Goal: Task Accomplishment & Management: Complete application form

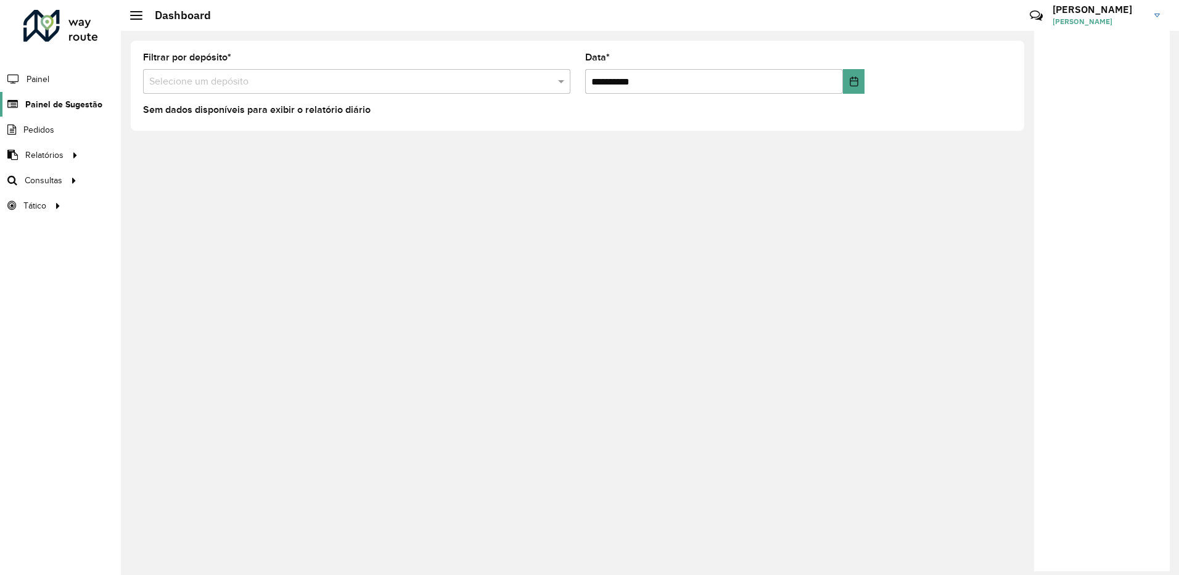
click at [76, 110] on span "Painel de Sugestão" at bounding box center [63, 104] width 77 height 13
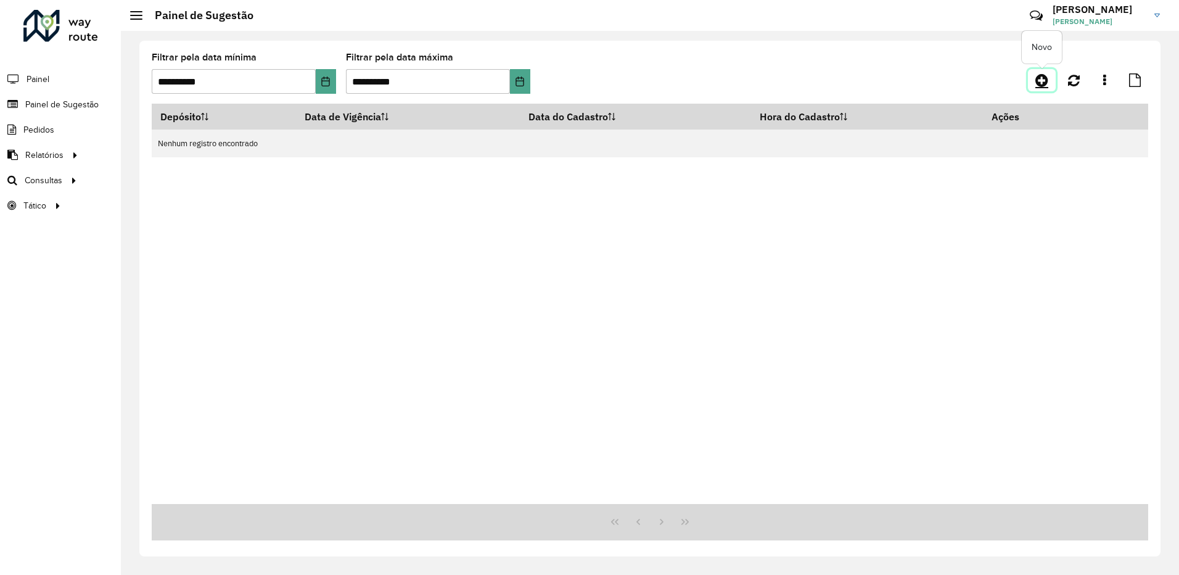
click at [1044, 81] on icon at bounding box center [1041, 80] width 13 height 15
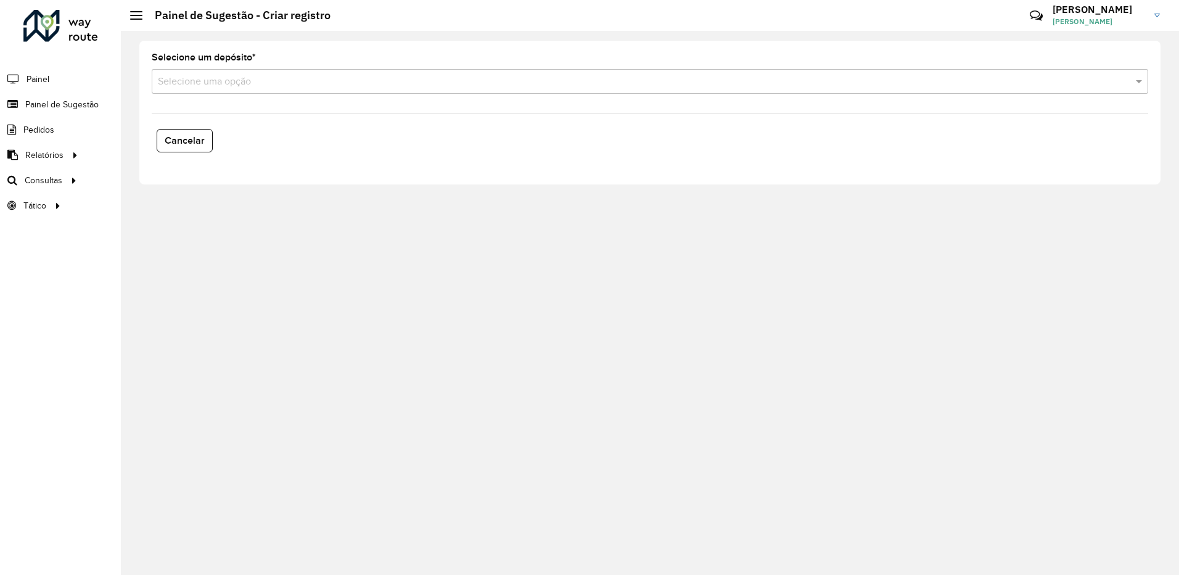
click at [232, 98] on formly-field "Selecione um depósito * Selecione uma opção" at bounding box center [649, 78] width 1011 height 51
click at [231, 88] on input "text" at bounding box center [637, 82] width 959 height 15
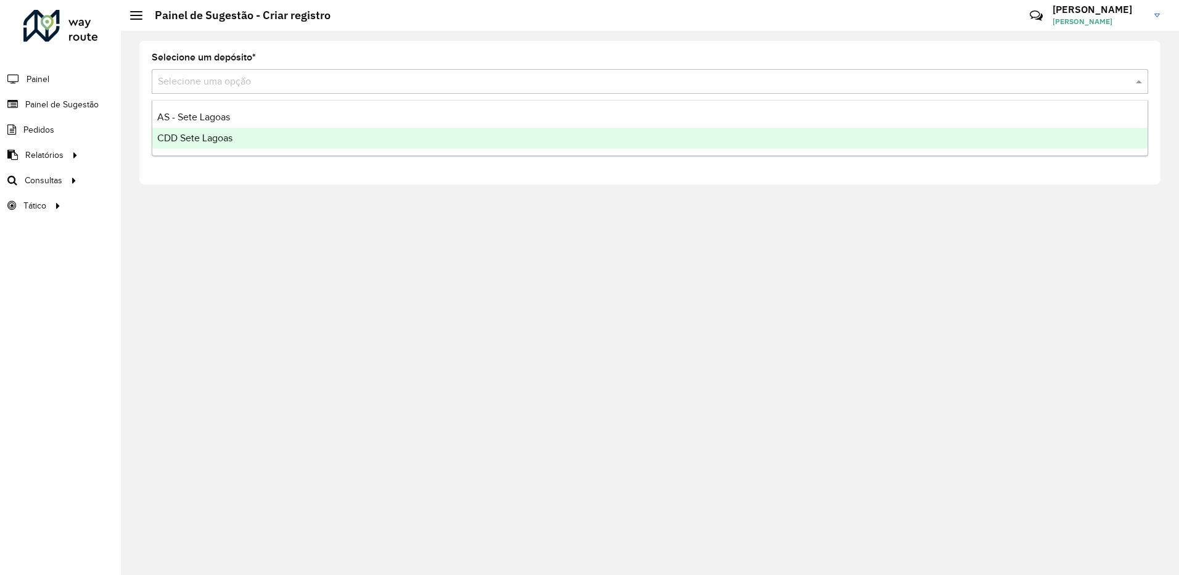
click at [232, 139] on span "CDD Sete Lagoas" at bounding box center [194, 138] width 75 height 10
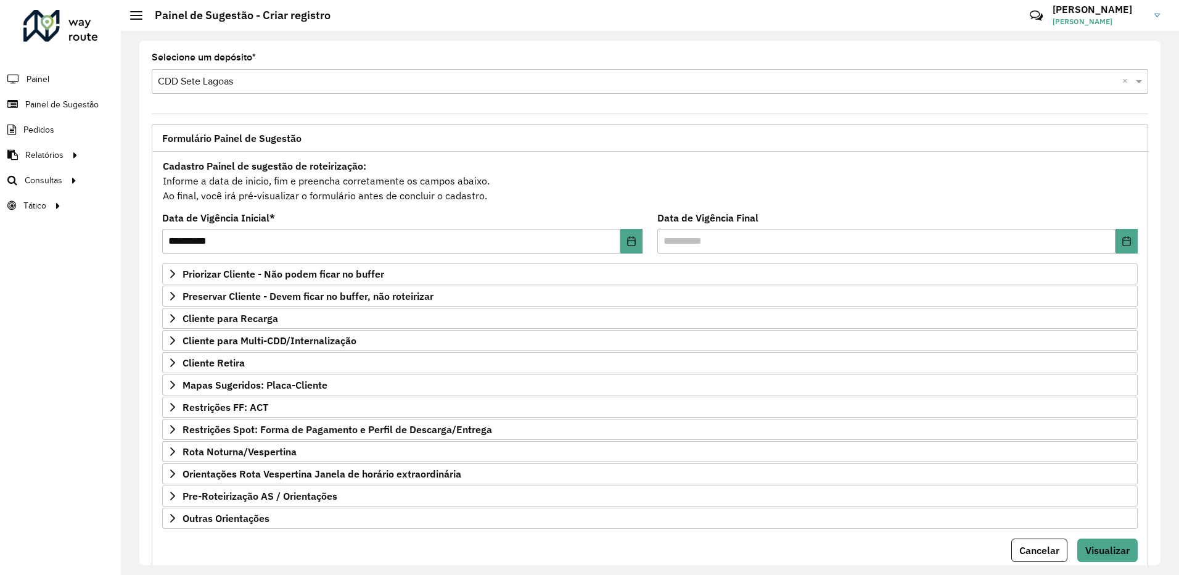
click at [160, 295] on div "**********" at bounding box center [650, 364] width 996 height 425
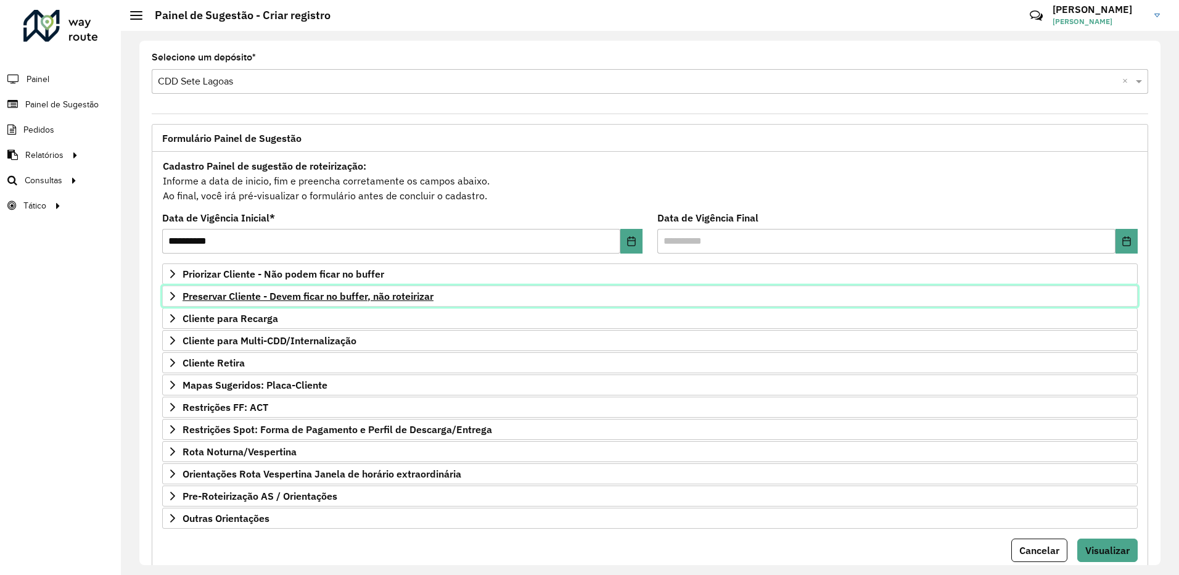
click at [166, 296] on link "Preservar Cliente - Devem ficar no buffer, não roteirizar" at bounding box center [649, 295] width 975 height 21
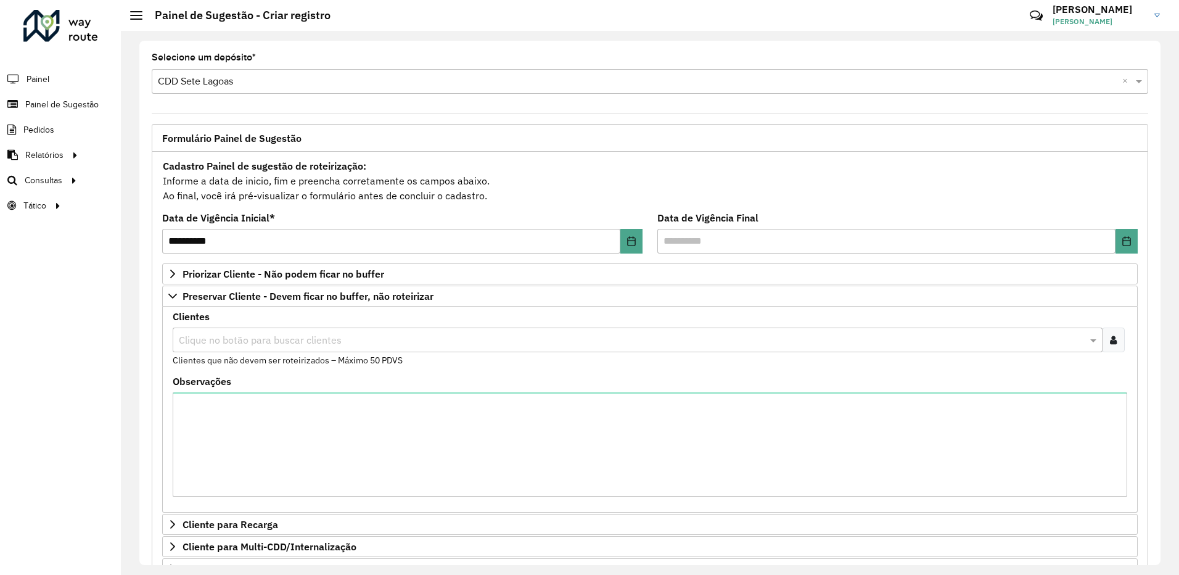
click at [260, 336] on input "text" at bounding box center [631, 340] width 911 height 15
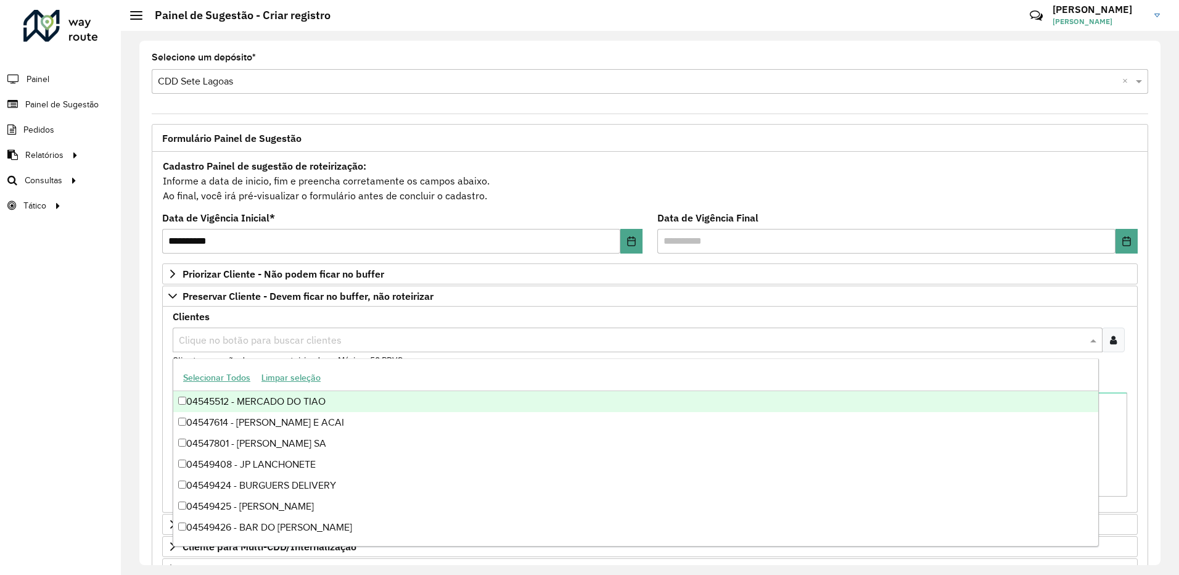
drag, startPoint x: 1110, startPoint y: 334, endPoint x: 781, endPoint y: 296, distance: 331.4
click at [1110, 335] on div at bounding box center [1113, 339] width 23 height 25
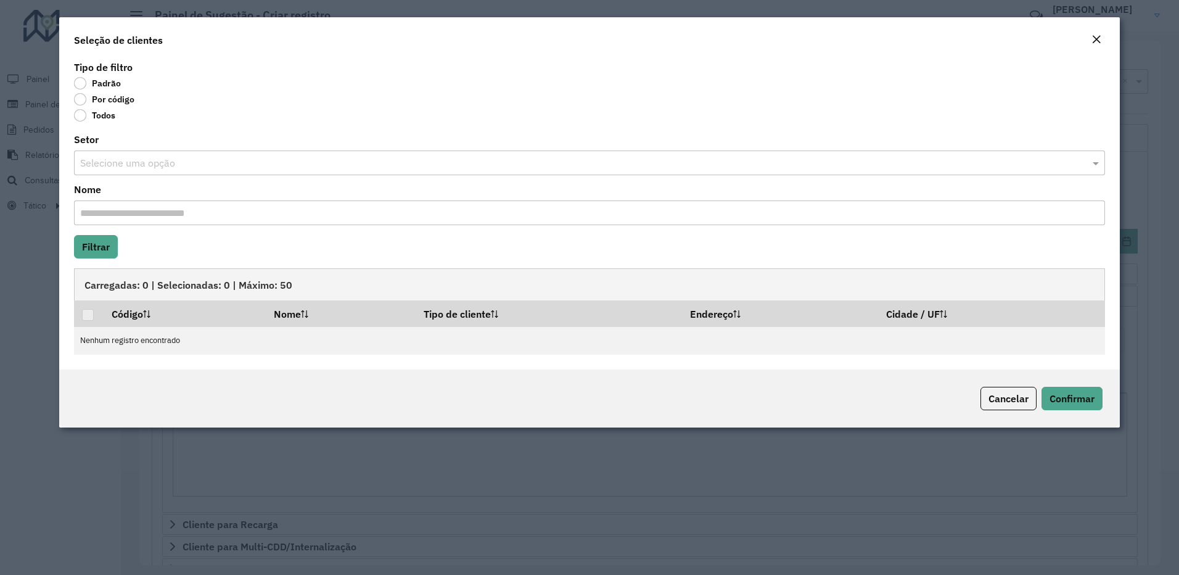
click at [75, 95] on label "Por código" at bounding box center [104, 99] width 60 height 12
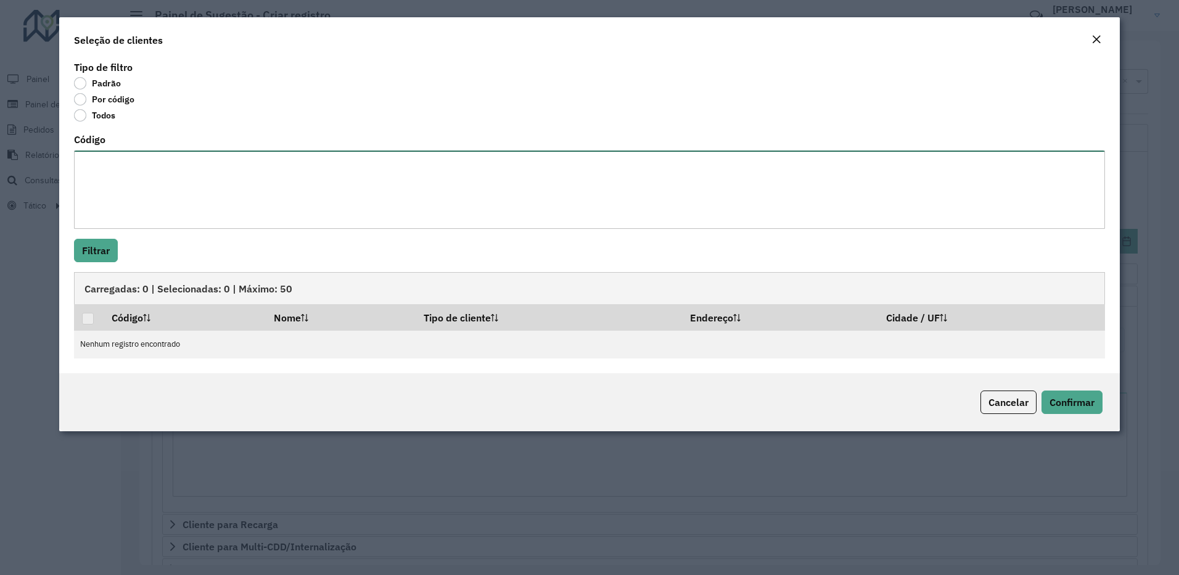
click at [123, 171] on textarea "Código" at bounding box center [589, 189] width 1031 height 78
paste textarea "**** ****"
type textarea "**** ****"
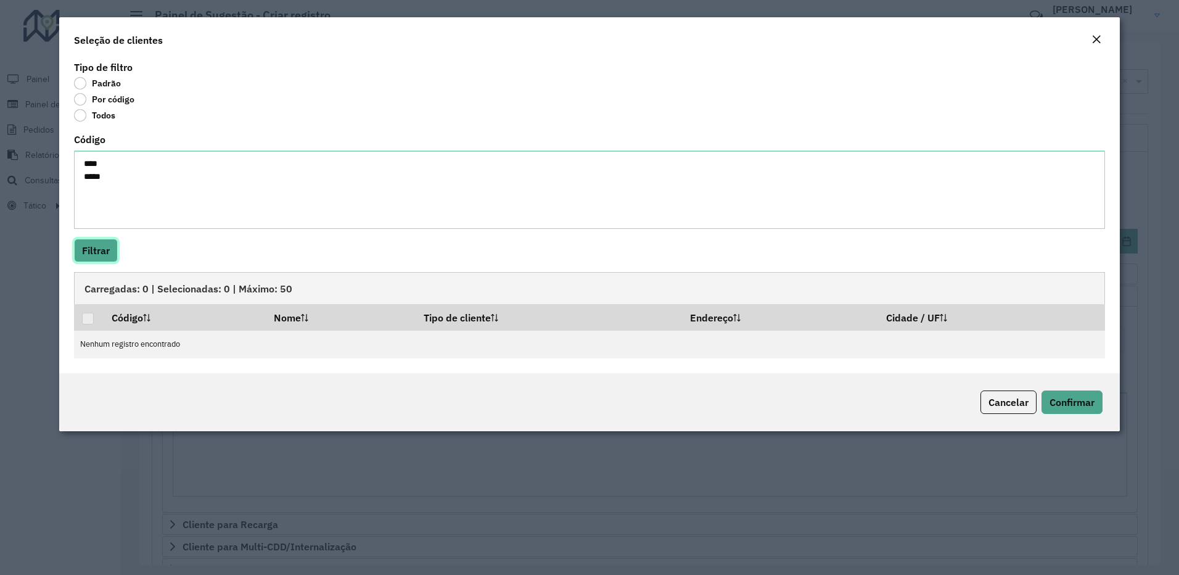
click at [99, 254] on button "Filtrar" at bounding box center [96, 250] width 44 height 23
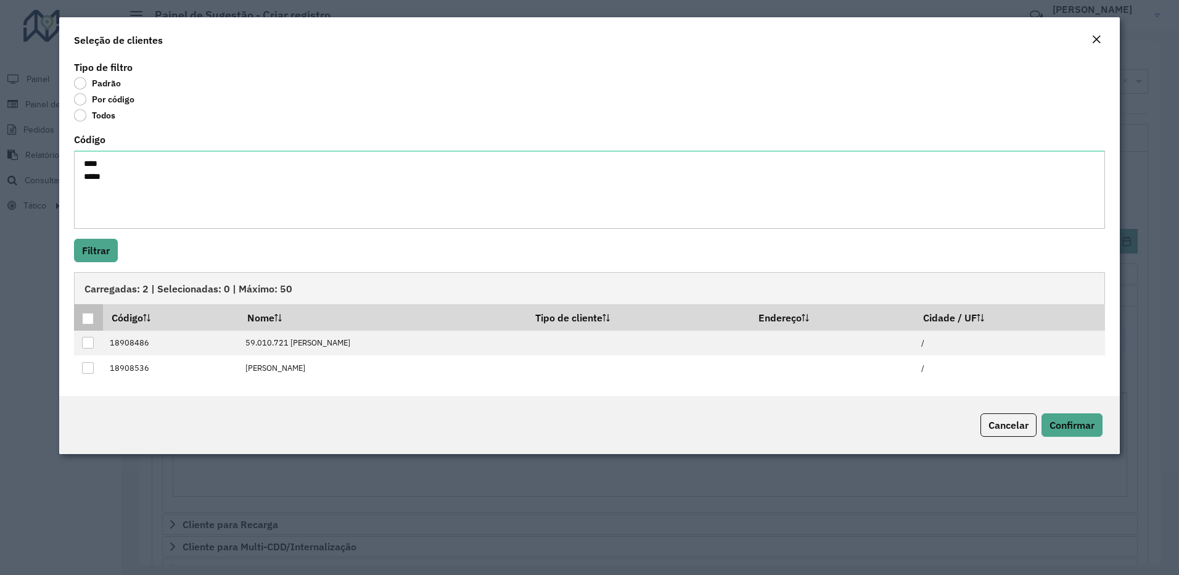
click at [89, 313] on div at bounding box center [88, 319] width 12 height 12
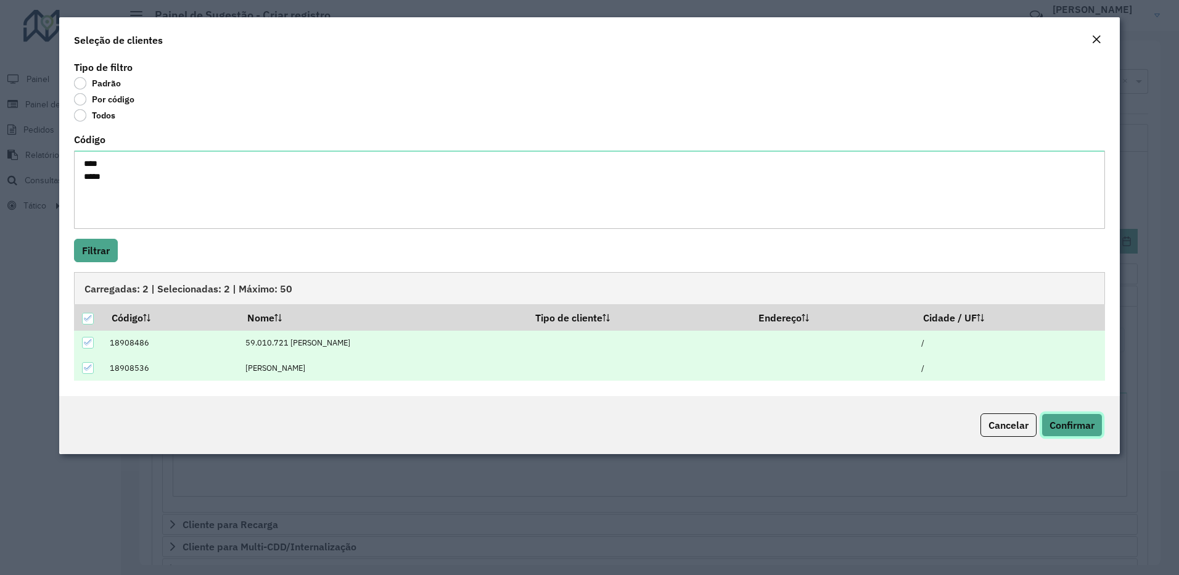
click at [1052, 424] on span "Confirmar" at bounding box center [1071, 425] width 45 height 12
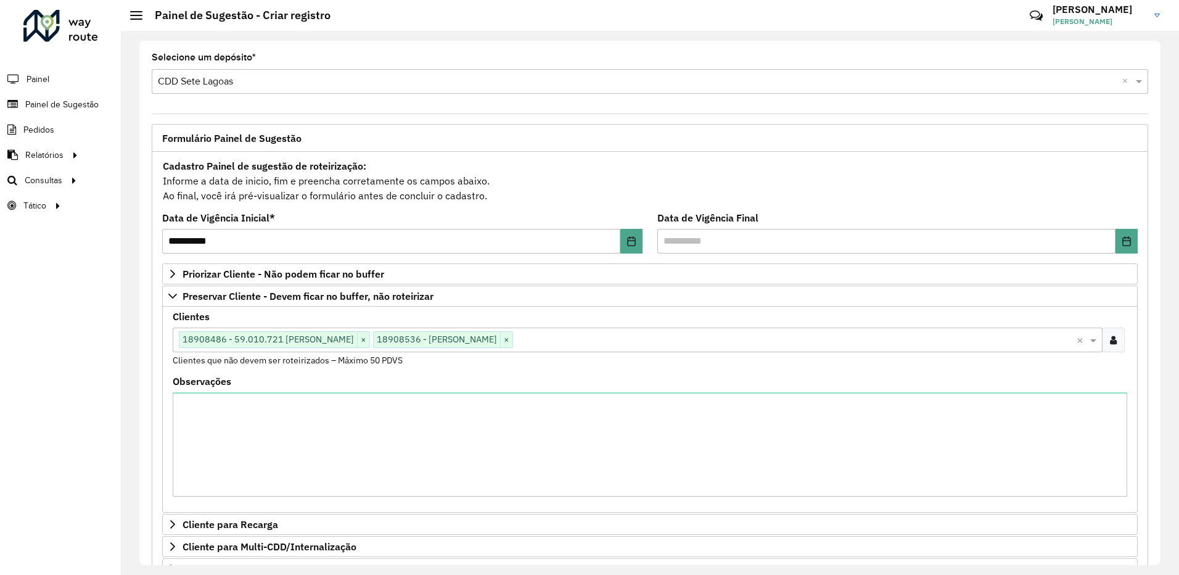
scroll to position [123, 0]
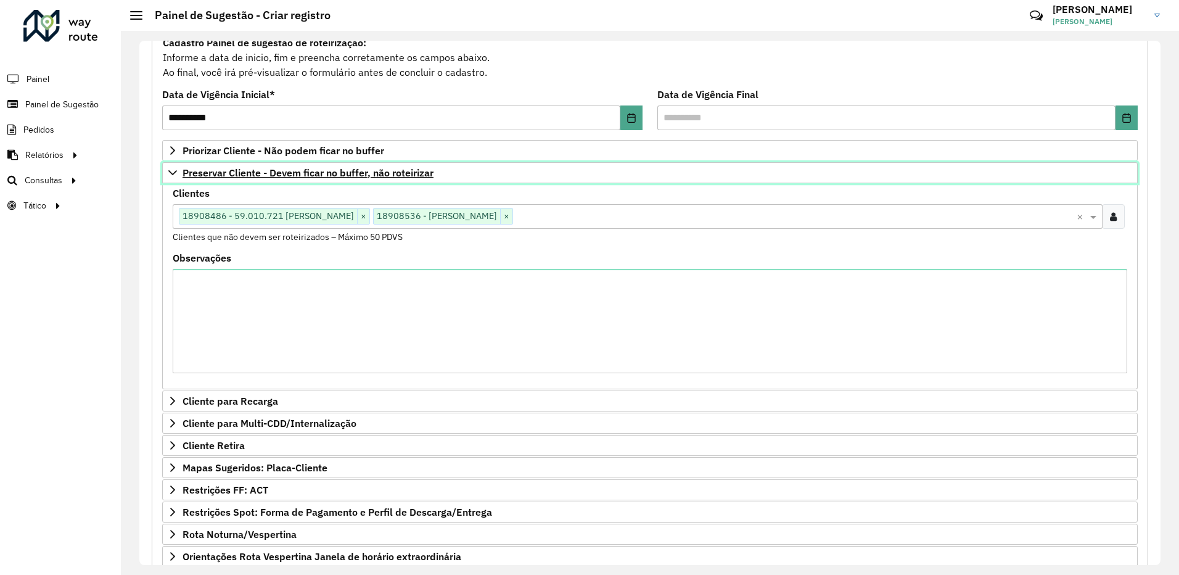
click at [172, 173] on icon at bounding box center [173, 173] width 10 height 10
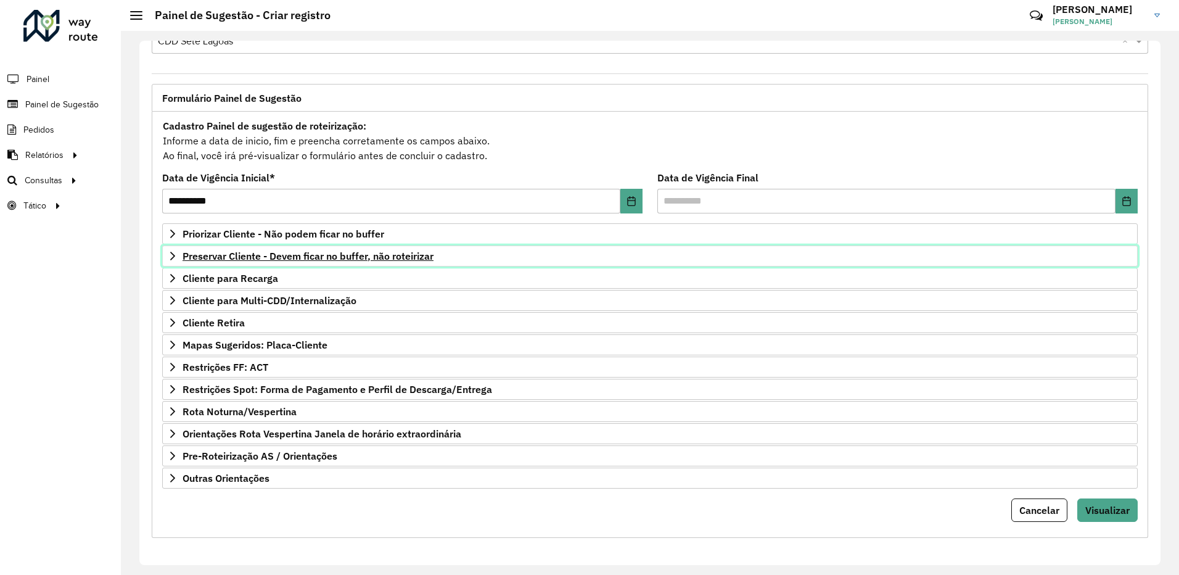
scroll to position [40, 0]
click at [170, 255] on icon at bounding box center [173, 256] width 10 height 10
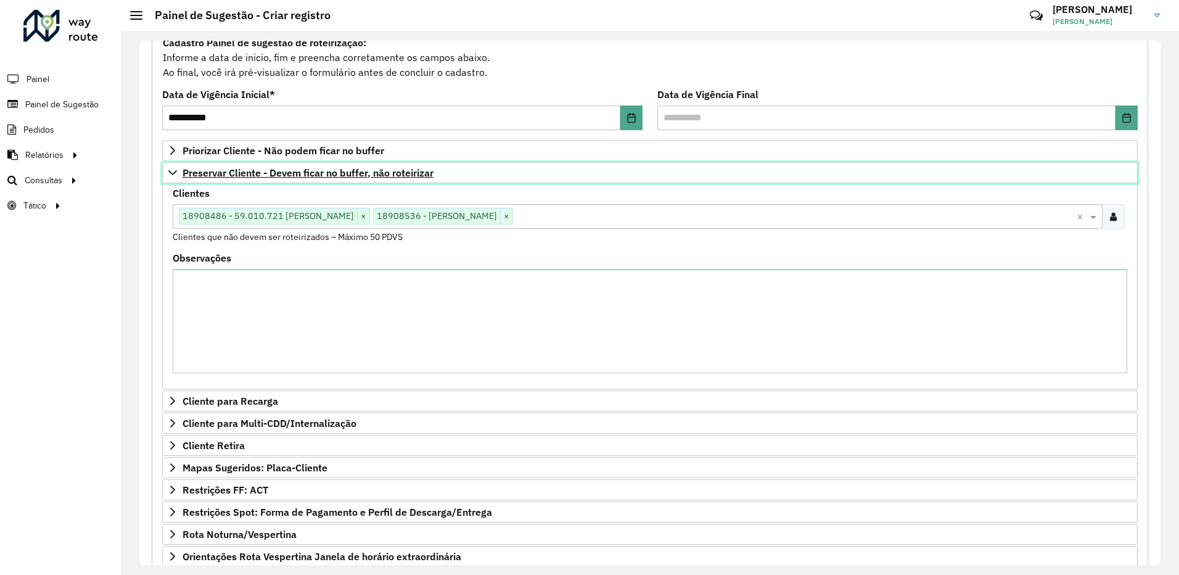
scroll to position [123, 0]
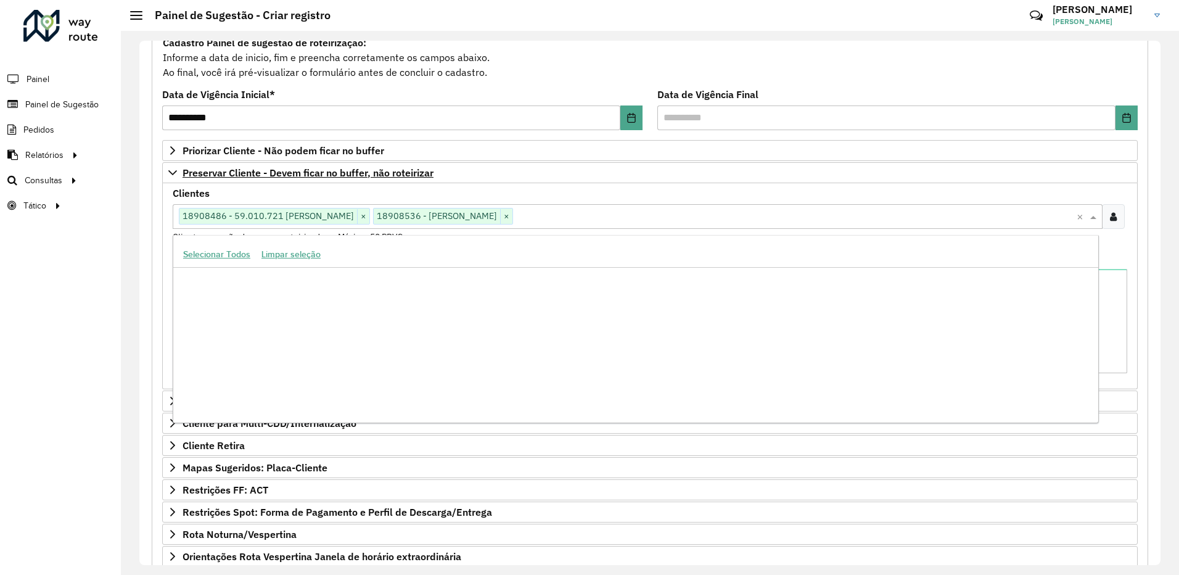
click at [646, 205] on div "Clique no botão para buscar clientes 18908486 - 59.010.721 [PERSON_NAME] × 1890…" at bounding box center [625, 216] width 904 height 23
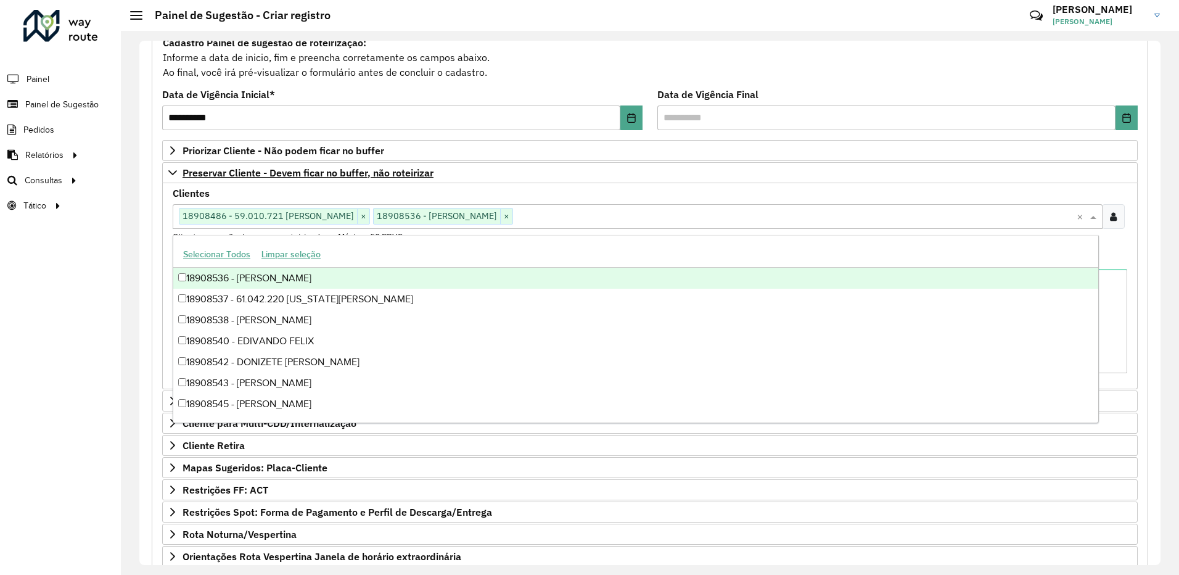
click at [648, 216] on input "text" at bounding box center [795, 217] width 564 height 15
paste input "***"
type input "***"
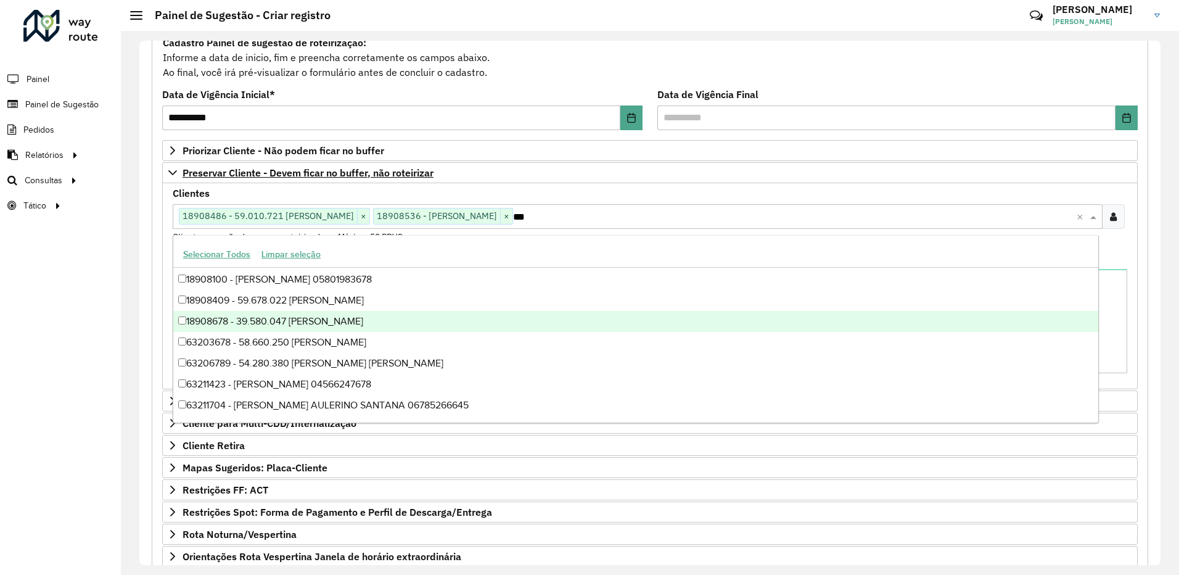
click at [182, 326] on div "18908678 - 39.580.047 [PERSON_NAME]" at bounding box center [635, 321] width 925 height 21
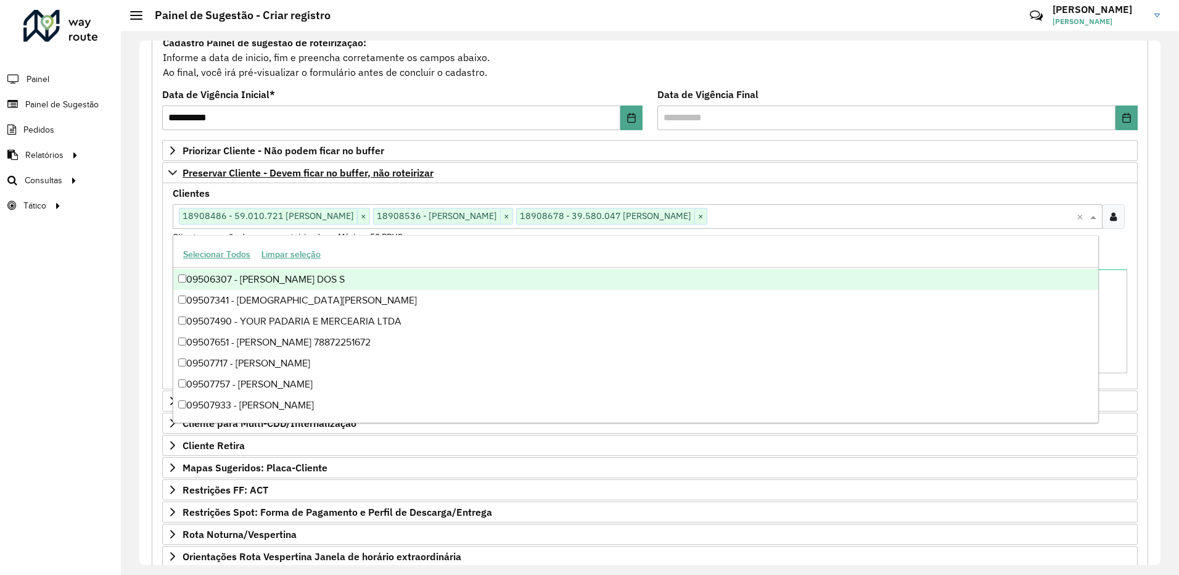
click at [887, 187] on div "Clientes Clique no botão para buscar clientes 18908486 - 59.010.721 [PERSON_NAM…" at bounding box center [649, 286] width 975 height 206
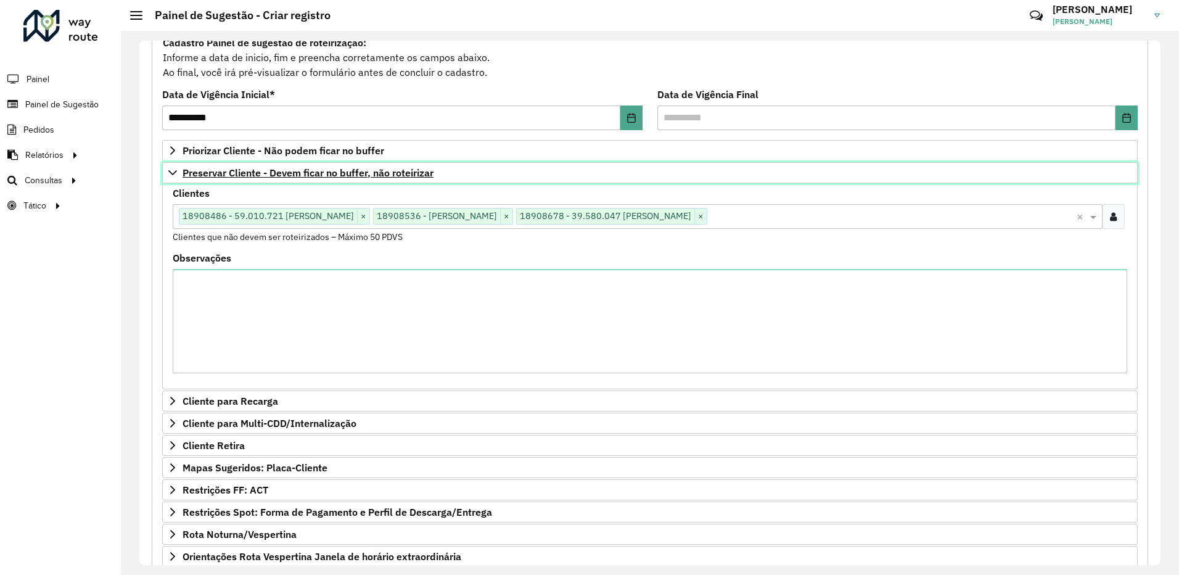
click at [173, 174] on icon at bounding box center [172, 172] width 9 height 5
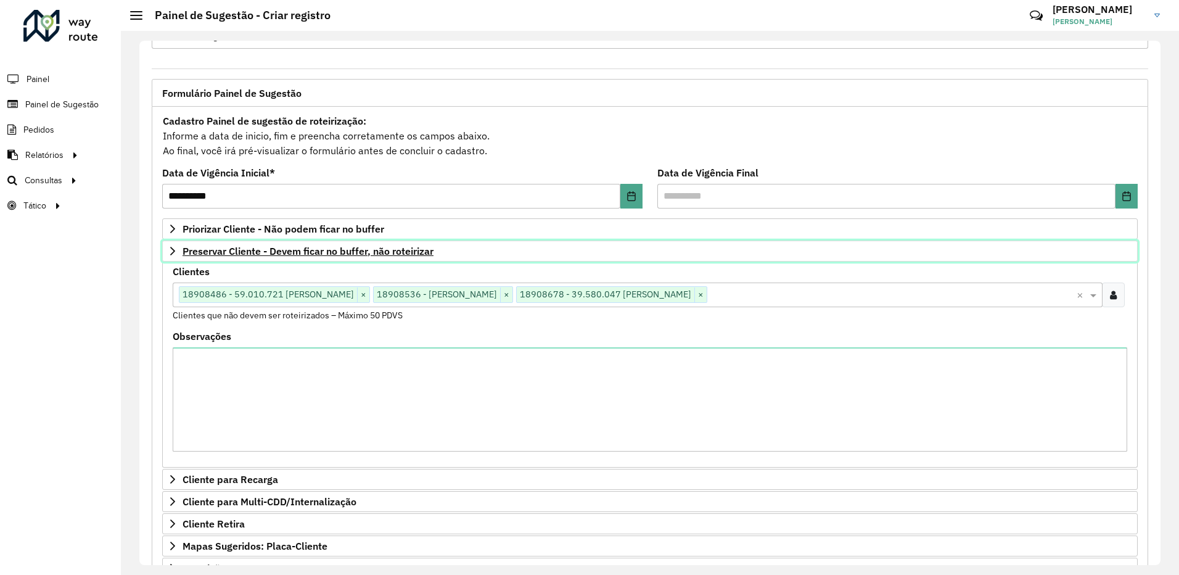
scroll to position [40, 0]
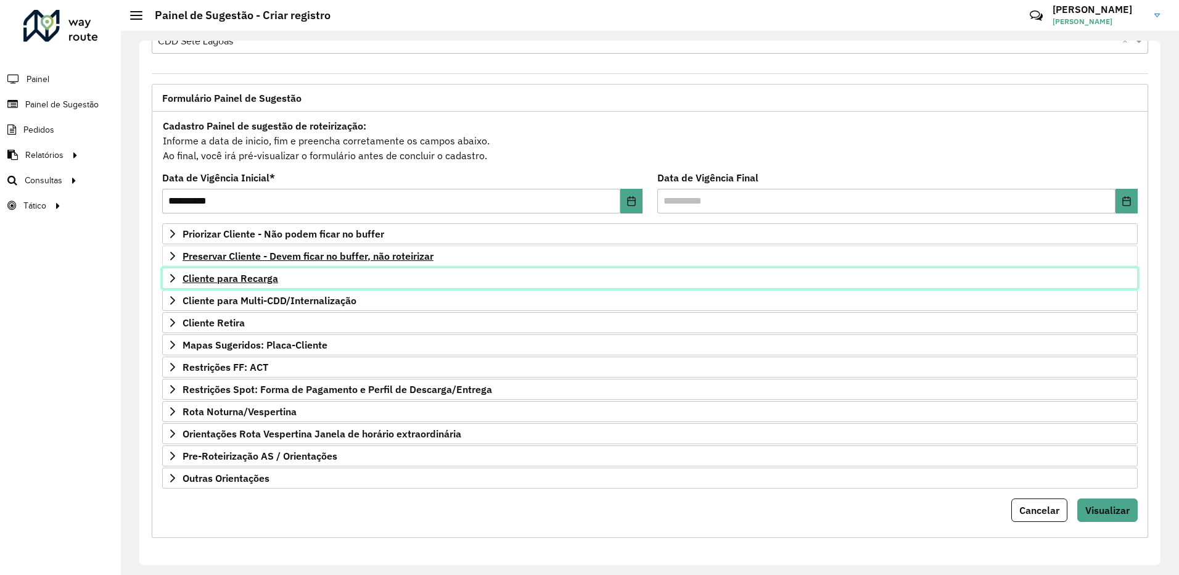
click at [173, 274] on icon at bounding box center [173, 278] width 10 height 10
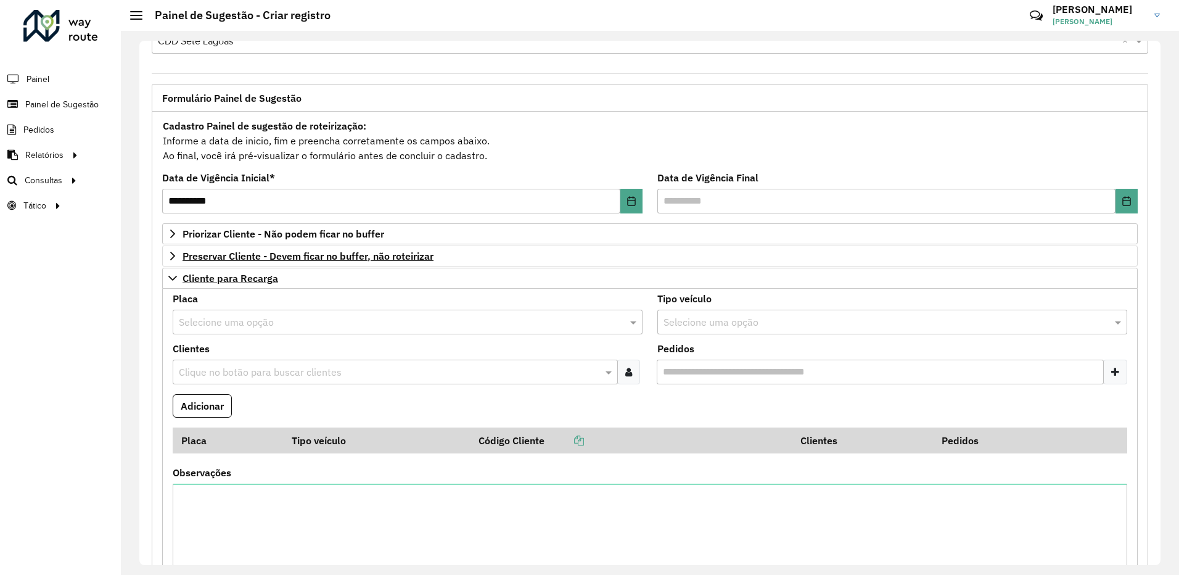
click at [217, 325] on input "text" at bounding box center [395, 322] width 433 height 15
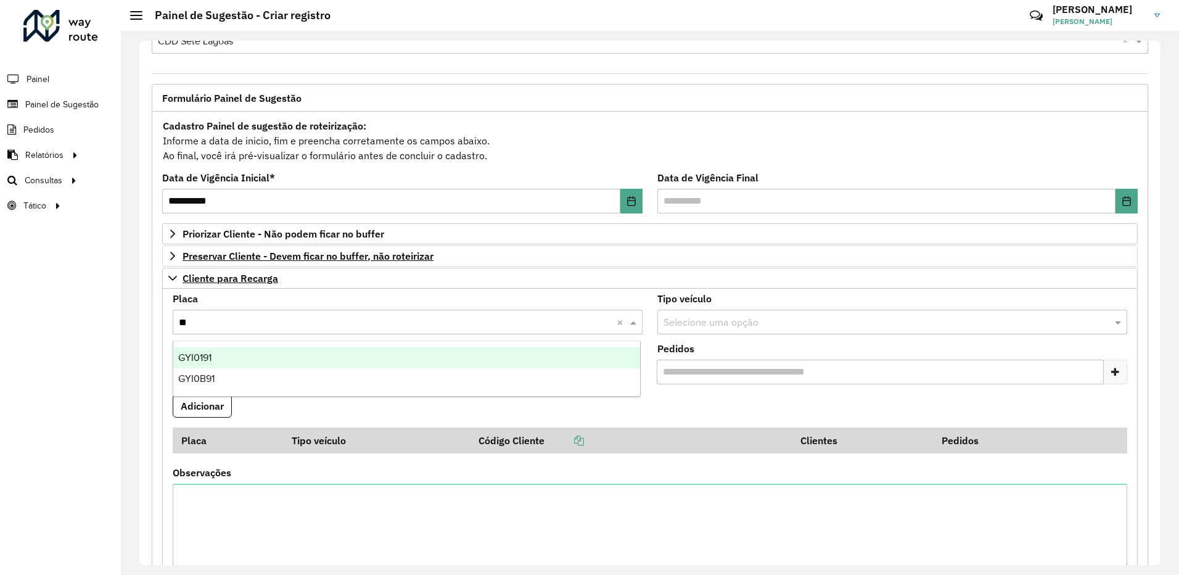
type input "***"
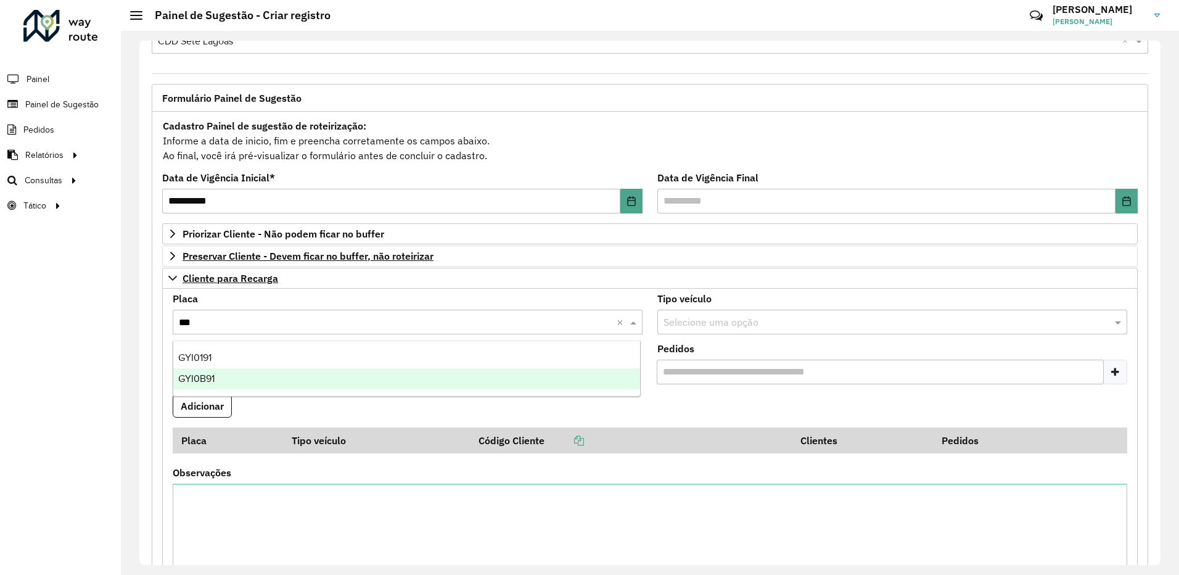
click at [220, 377] on div "GYI0B91" at bounding box center [406, 378] width 467 height 21
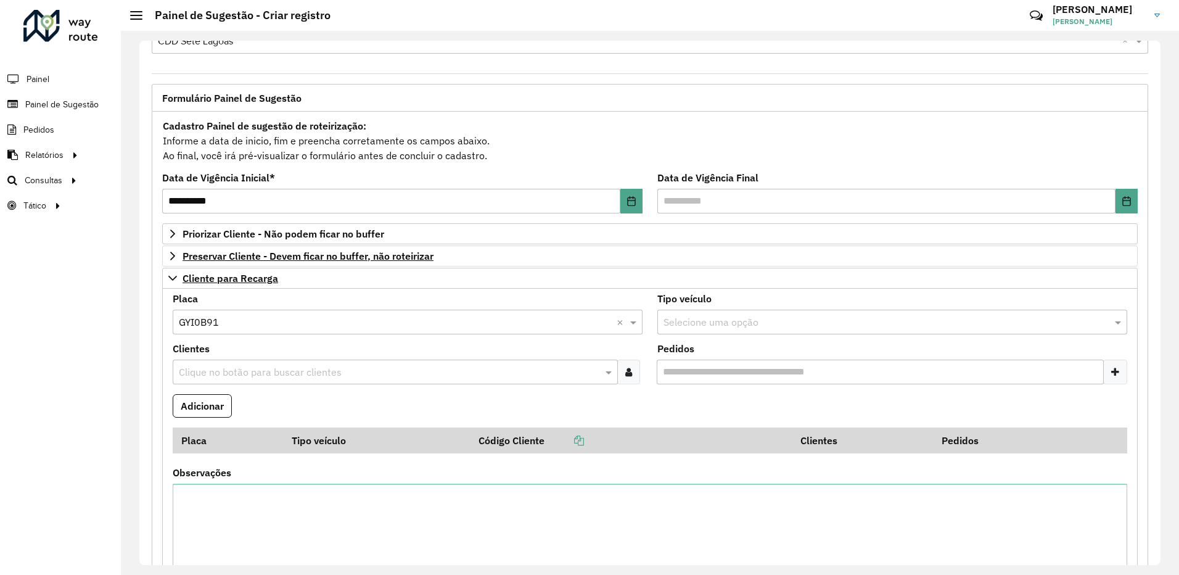
click at [269, 375] on input "text" at bounding box center [389, 372] width 427 height 15
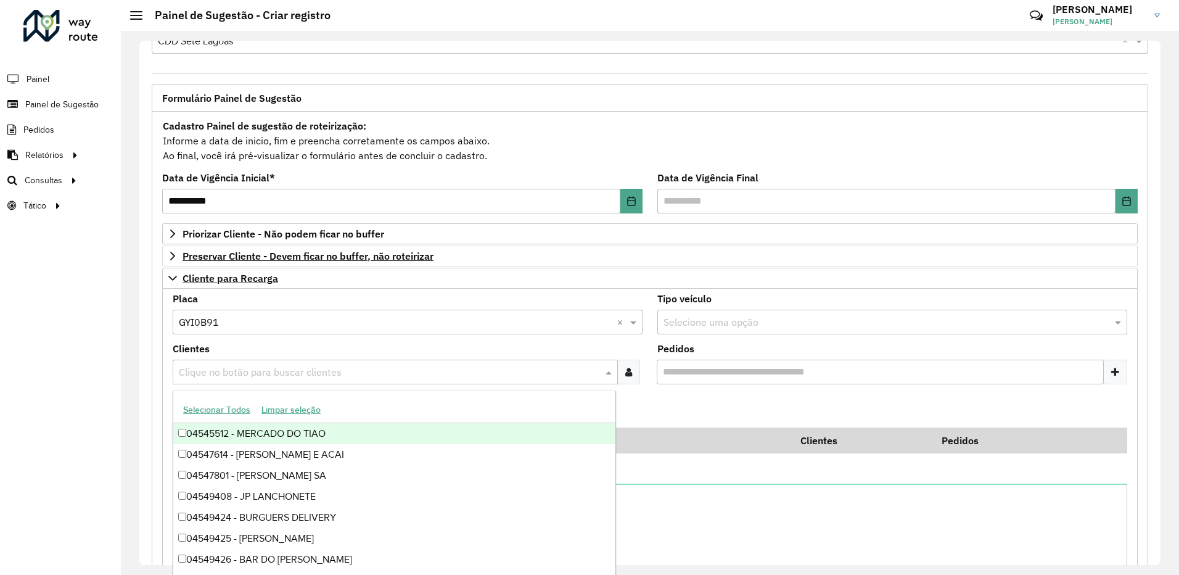
click at [639, 366] on div "Clique no botão para buscar clientes" at bounding box center [408, 371] width 470 height 25
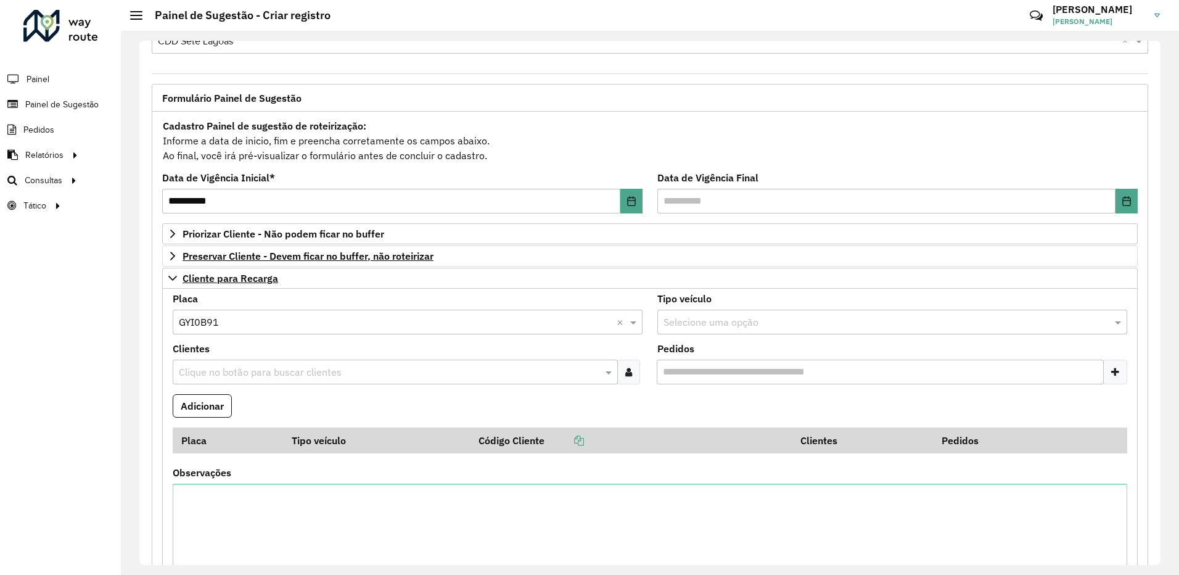
click at [629, 367] on icon at bounding box center [628, 372] width 7 height 10
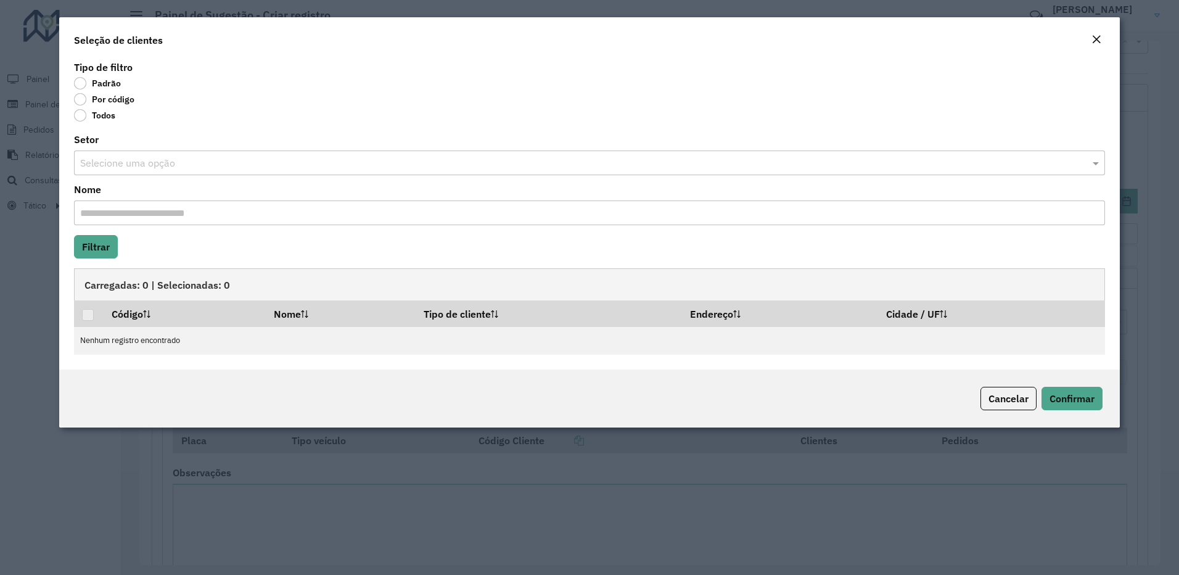
click at [81, 97] on label "Por código" at bounding box center [104, 99] width 60 height 12
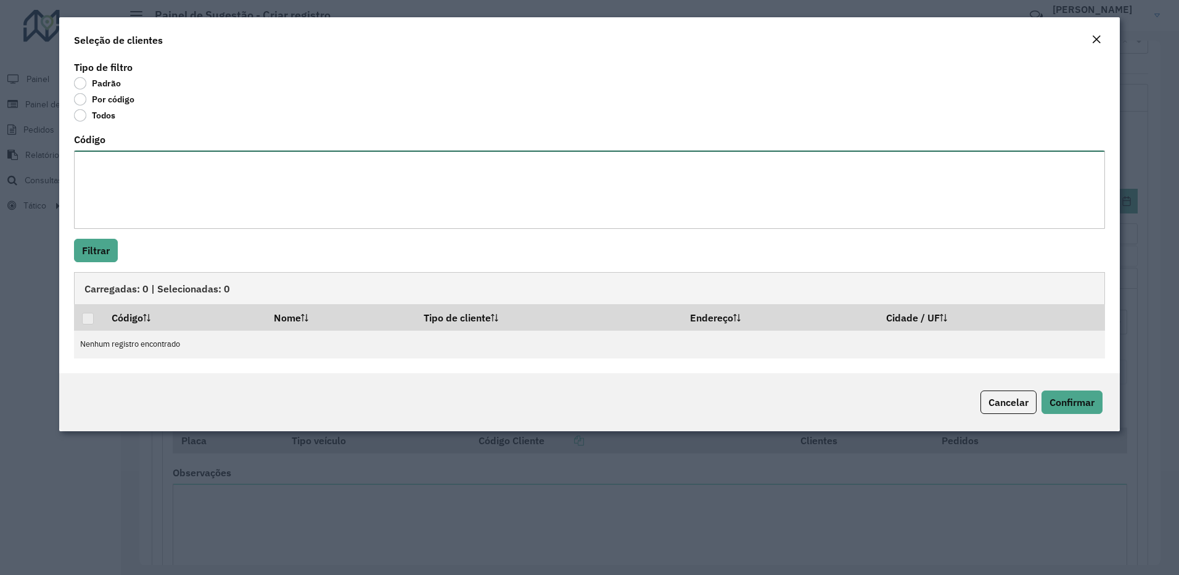
click at [110, 170] on textarea "Código" at bounding box center [589, 189] width 1031 height 78
paste textarea "**** ****"
type textarea "**** ****"
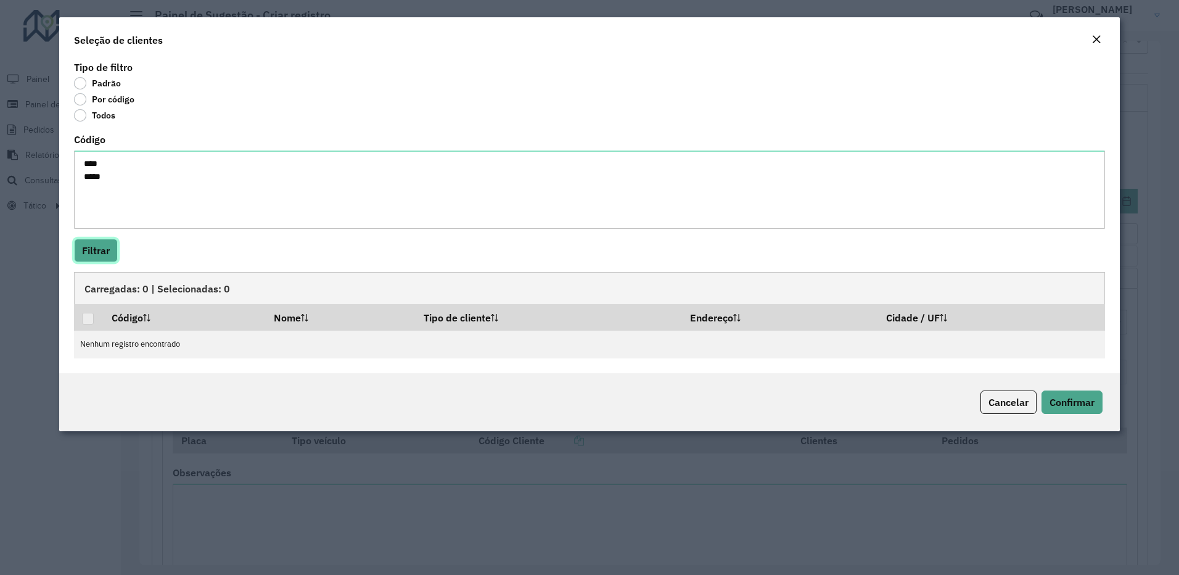
click at [100, 256] on button "Filtrar" at bounding box center [96, 250] width 44 height 23
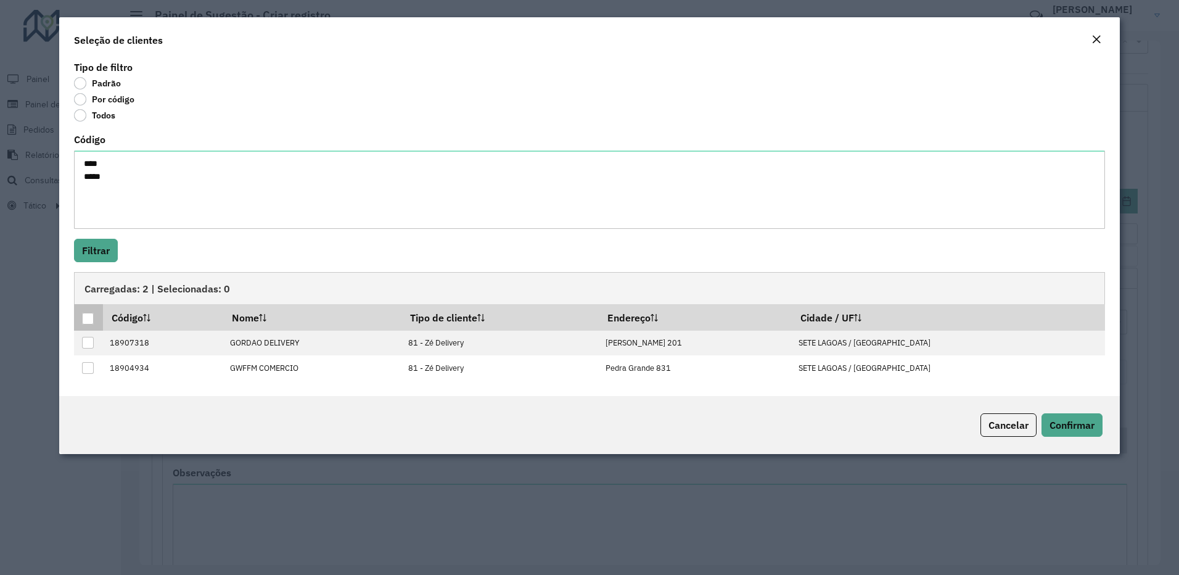
click at [91, 314] on div at bounding box center [88, 319] width 12 height 12
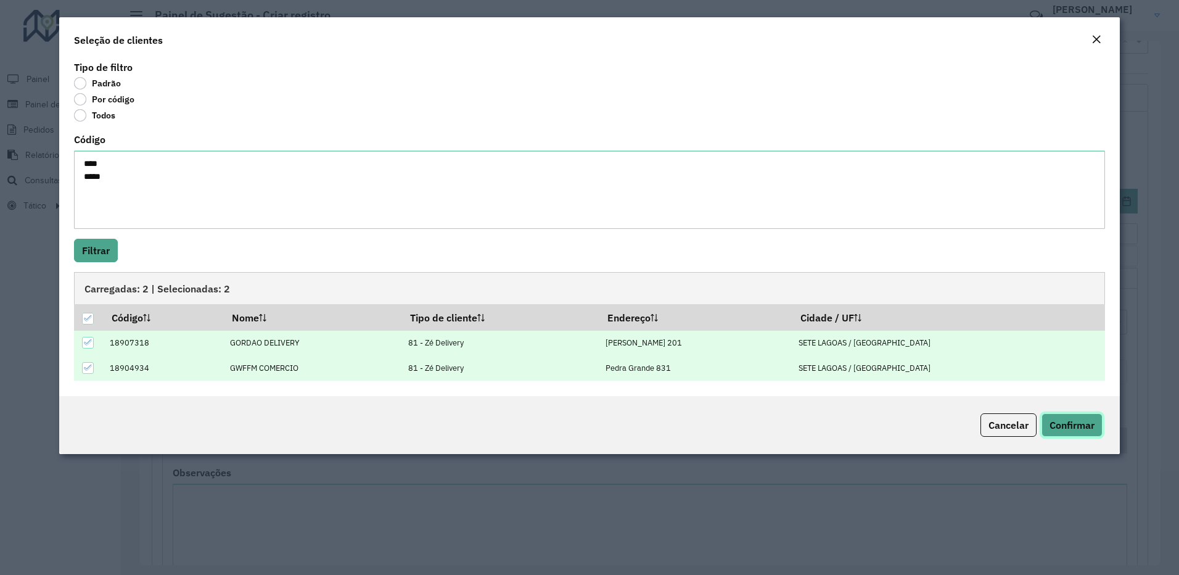
click at [1055, 417] on button "Confirmar" at bounding box center [1071, 424] width 61 height 23
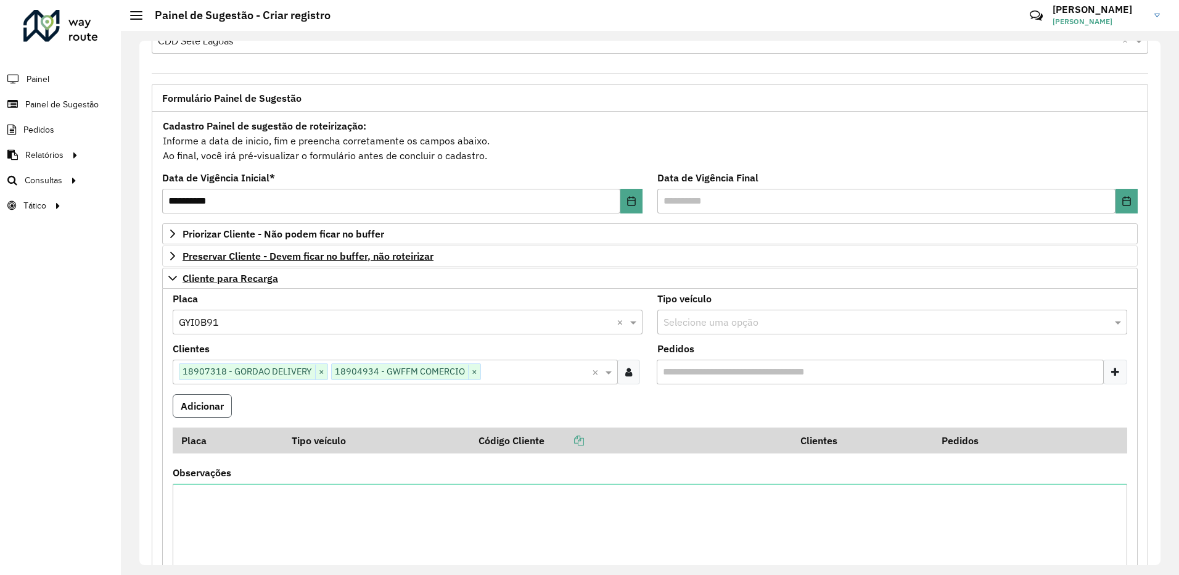
click at [205, 398] on button "Adicionar" at bounding box center [202, 405] width 59 height 23
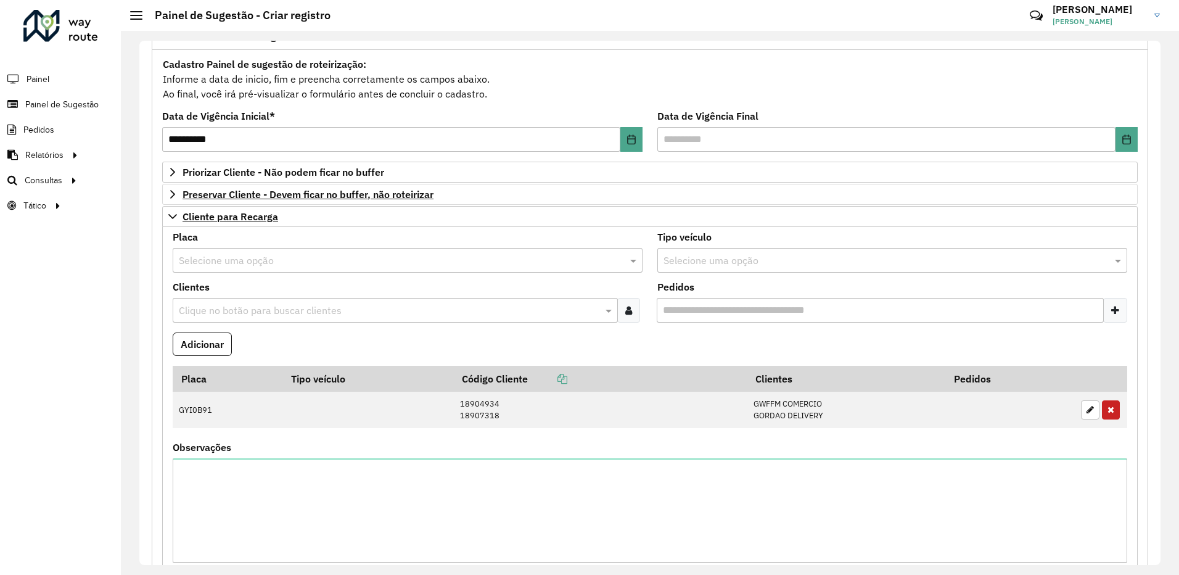
scroll to position [287, 0]
